Goal: Task Accomplishment & Management: Use online tool/utility

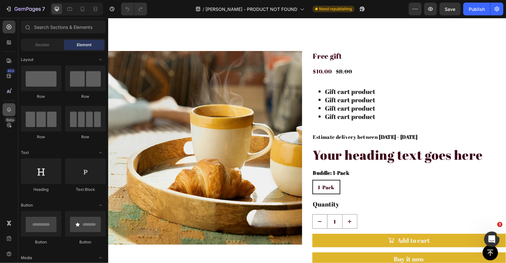
scroll to position [300, 0]
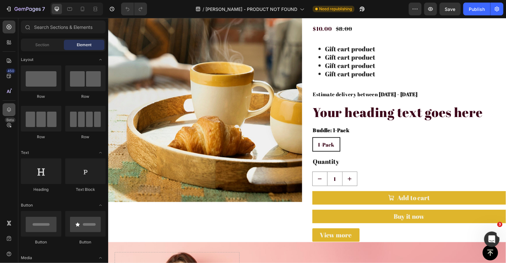
click at [9, 110] on icon at bounding box center [9, 110] width 6 height 6
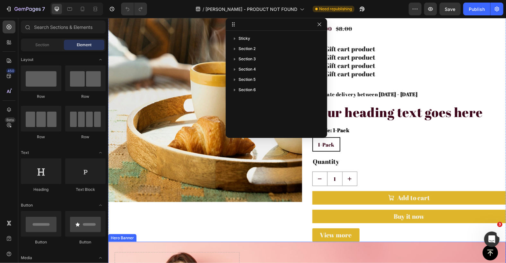
scroll to position [386, 0]
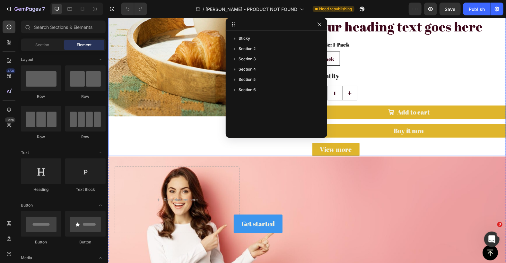
click at [186, 135] on div "Product Images" at bounding box center [205, 39] width 194 height 234
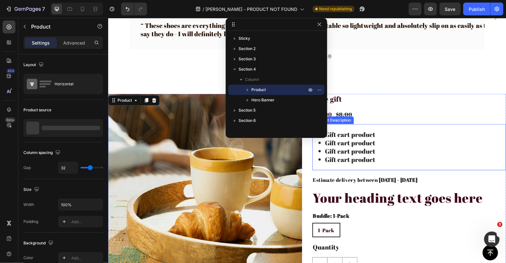
click at [394, 119] on div "$10.00 Product Price Product Price $8.00 Product Price Product Price Row" at bounding box center [409, 115] width 194 height 10
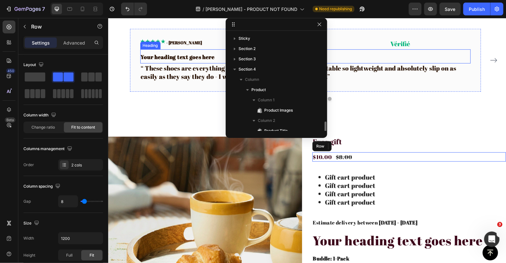
scroll to position [63, 0]
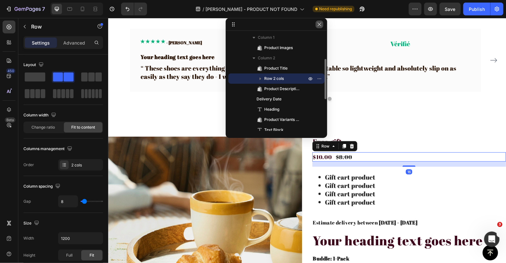
click at [322, 24] on button "button" at bounding box center [320, 25] width 8 height 8
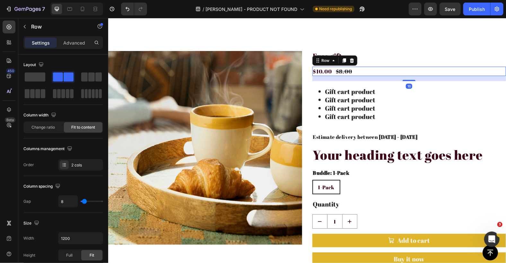
scroll to position [300, 0]
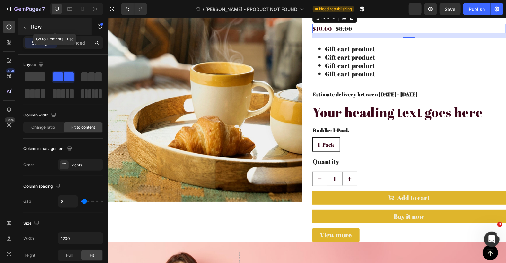
click at [24, 28] on icon "button" at bounding box center [24, 26] width 5 height 5
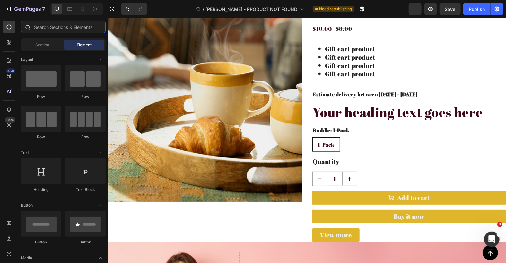
click at [52, 25] on input "text" at bounding box center [63, 27] width 85 height 13
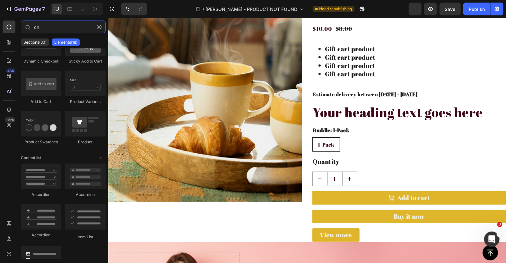
scroll to position [0, 0]
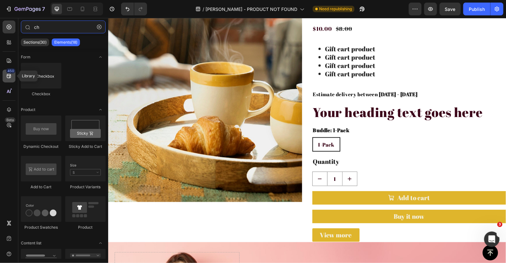
type input "ch"
click at [8, 76] on icon at bounding box center [9, 76] width 6 height 6
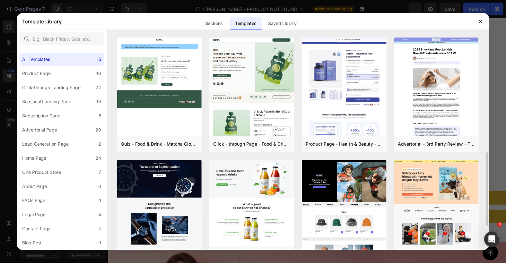
scroll to position [129, 0]
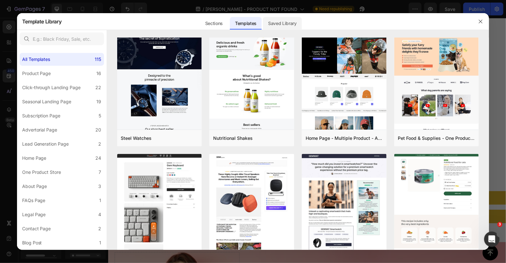
click at [272, 25] on div "Saved Library" at bounding box center [282, 23] width 39 height 13
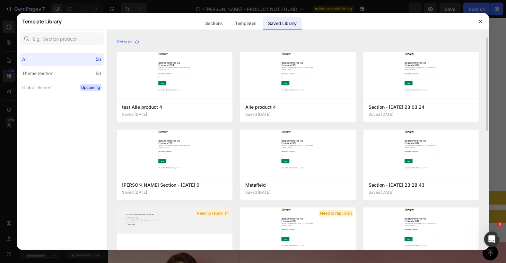
scroll to position [43, 0]
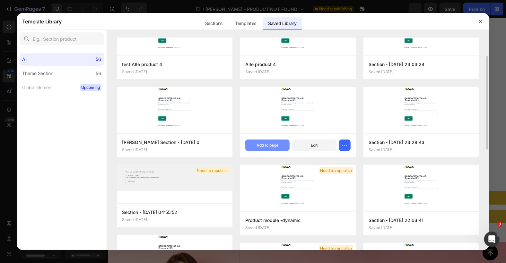
click at [271, 146] on div "Add to page" at bounding box center [268, 146] width 22 height 6
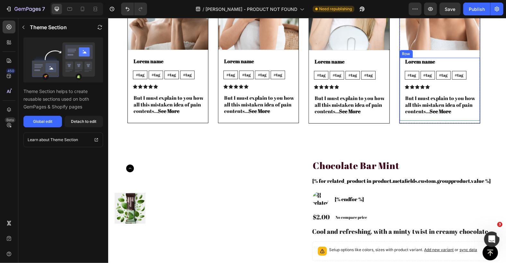
scroll to position [1185, 0]
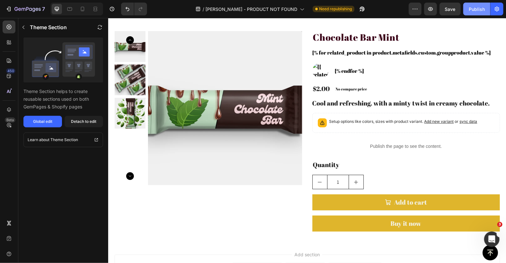
click at [473, 10] on div "Publish" at bounding box center [477, 9] width 16 height 7
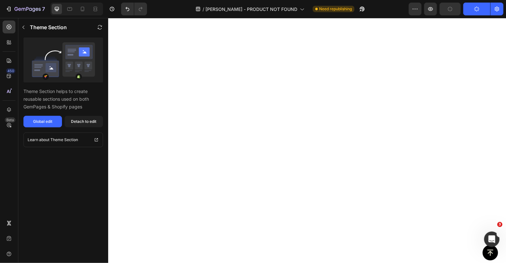
scroll to position [0, 0]
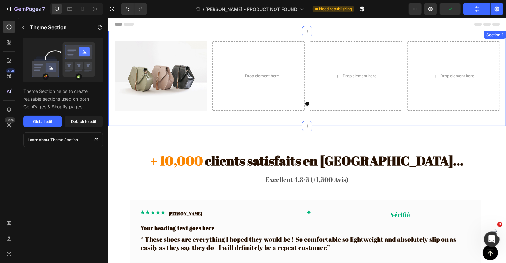
click at [492, 37] on div "Section 2" at bounding box center [495, 35] width 20 height 6
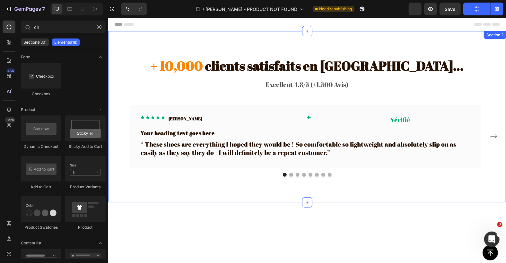
click at [488, 44] on div "+ 10,000 clients satisfaits en [GEOGRAPHIC_DATA]... Heading Excellent 4.8/5 (+1…" at bounding box center [307, 117] width 398 height 172
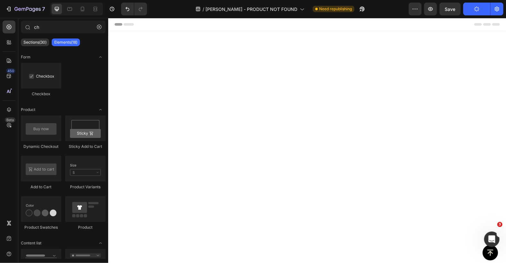
click at [484, 79] on div at bounding box center [307, 253] width 398 height 445
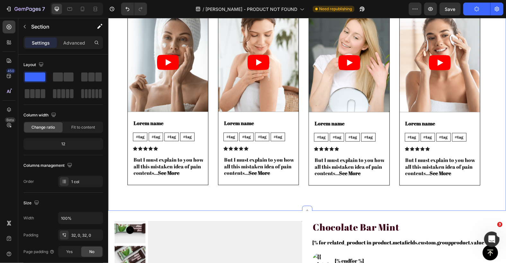
scroll to position [942, 0]
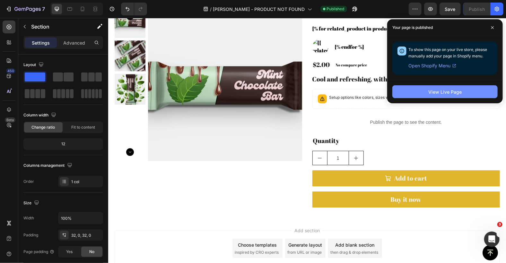
click at [422, 91] on button "View Live Page" at bounding box center [445, 91] width 105 height 13
